Goal: Use online tool/utility: Use online tool/utility

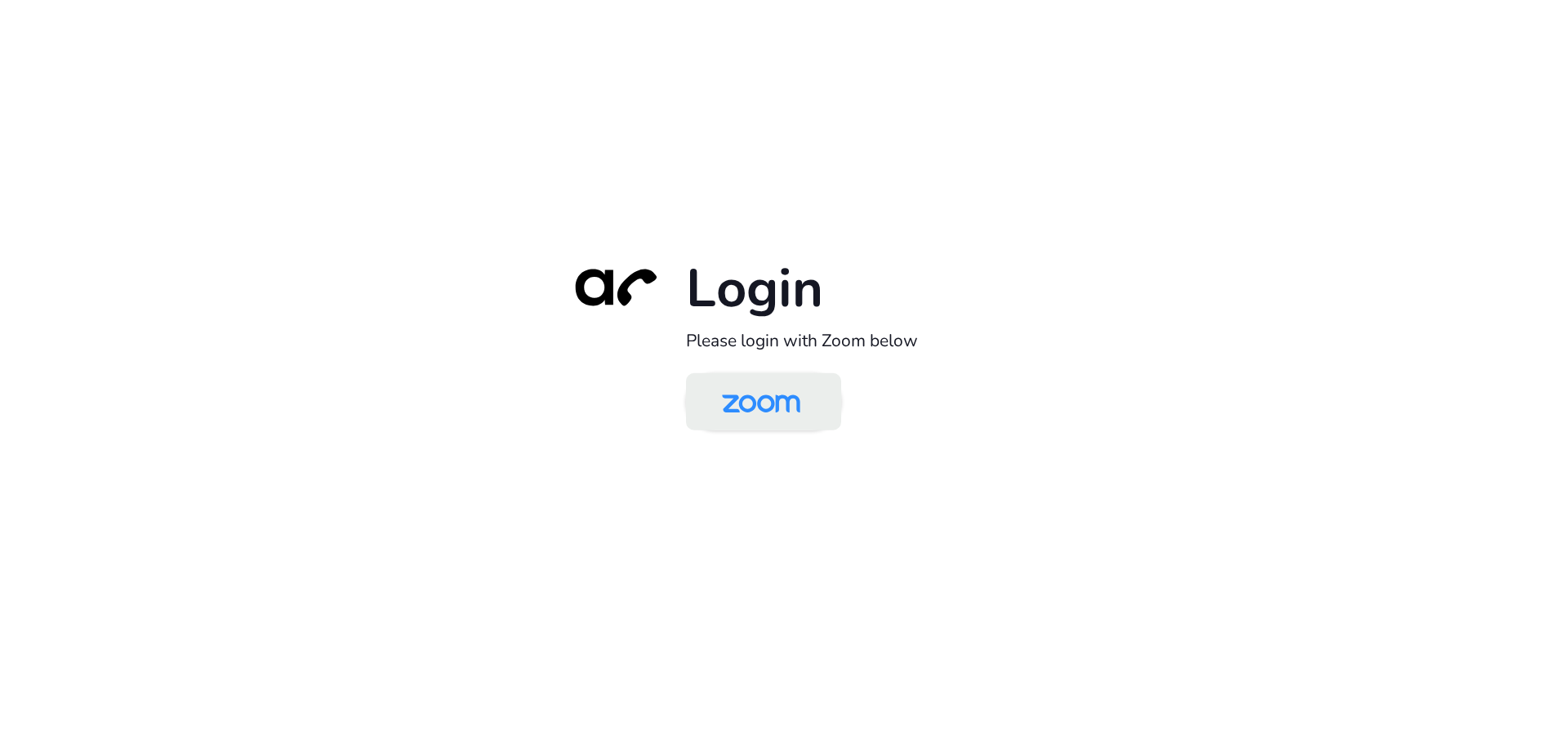
click at [779, 398] on img at bounding box center [760, 402] width 112 height 53
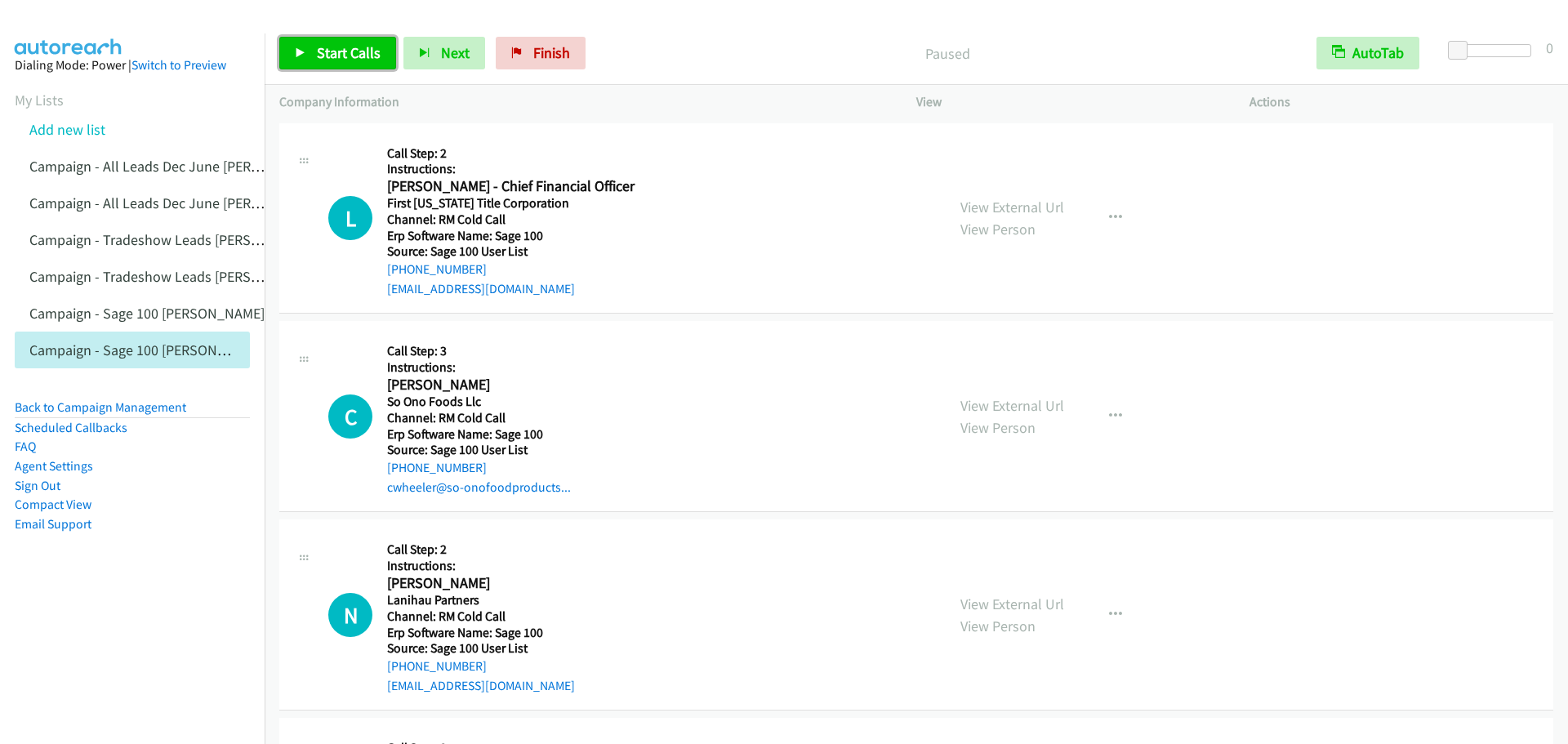
click at [351, 66] on link "Start Calls" at bounding box center [338, 52] width 117 height 32
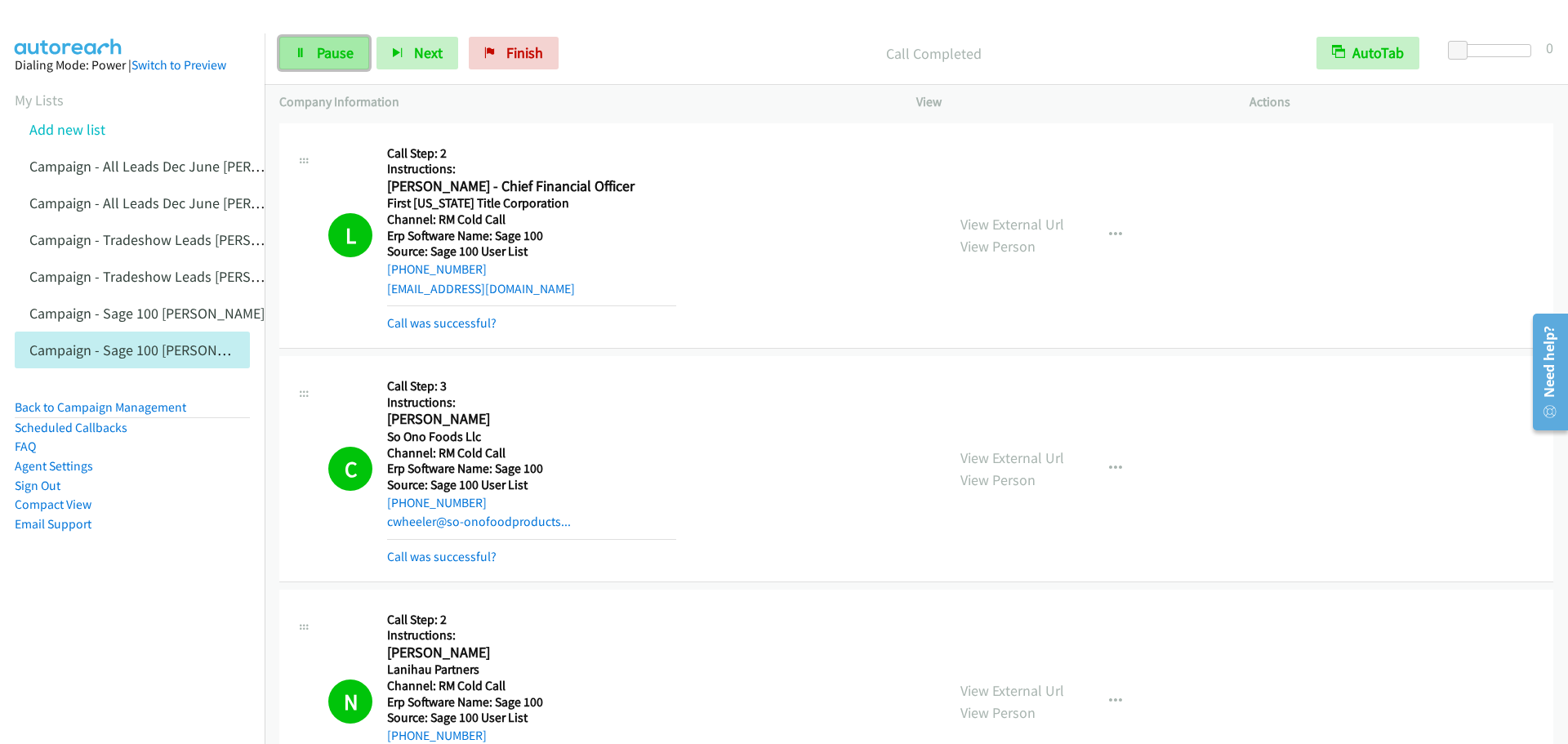
click at [333, 56] on span "Pause" at bounding box center [335, 53] width 37 height 19
